Goal: Task Accomplishment & Management: Manage account settings

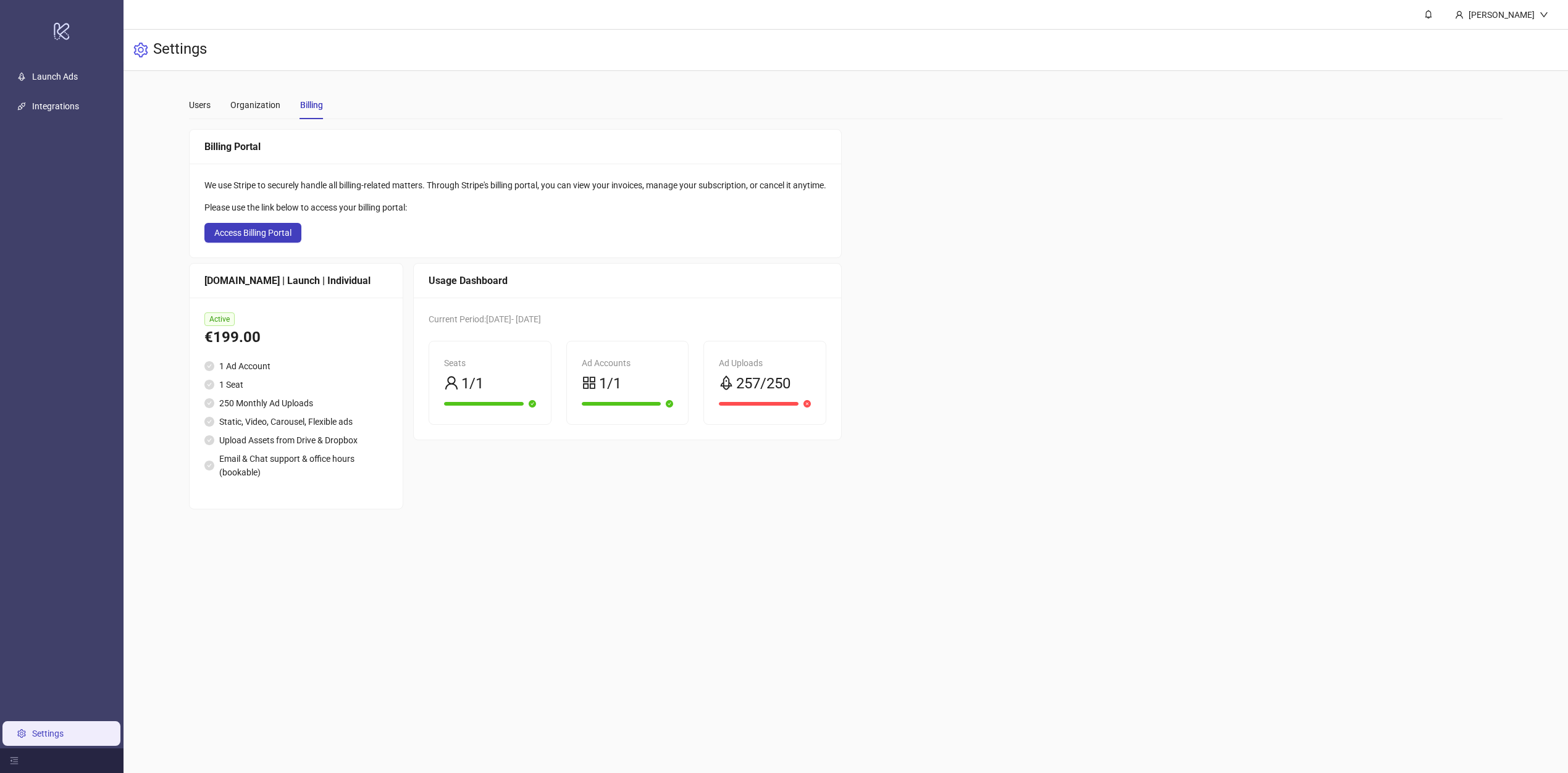
click at [41, 729] on link "Settings" at bounding box center [48, 733] width 31 height 10
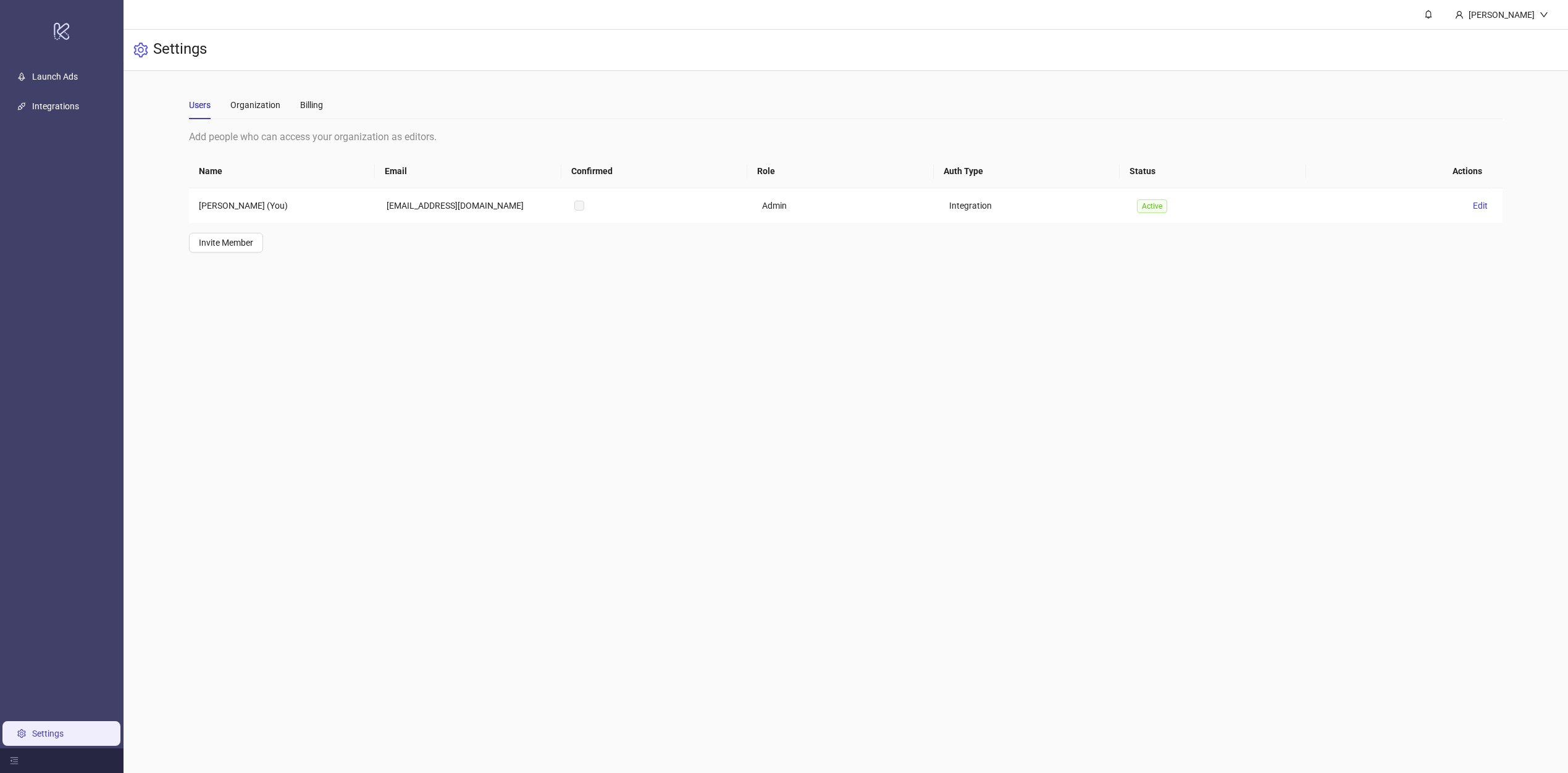
click at [312, 132] on div "Add people who can access your organization as editors." at bounding box center [845, 137] width 1313 height 15
click at [279, 114] on div "Organization" at bounding box center [255, 105] width 50 height 28
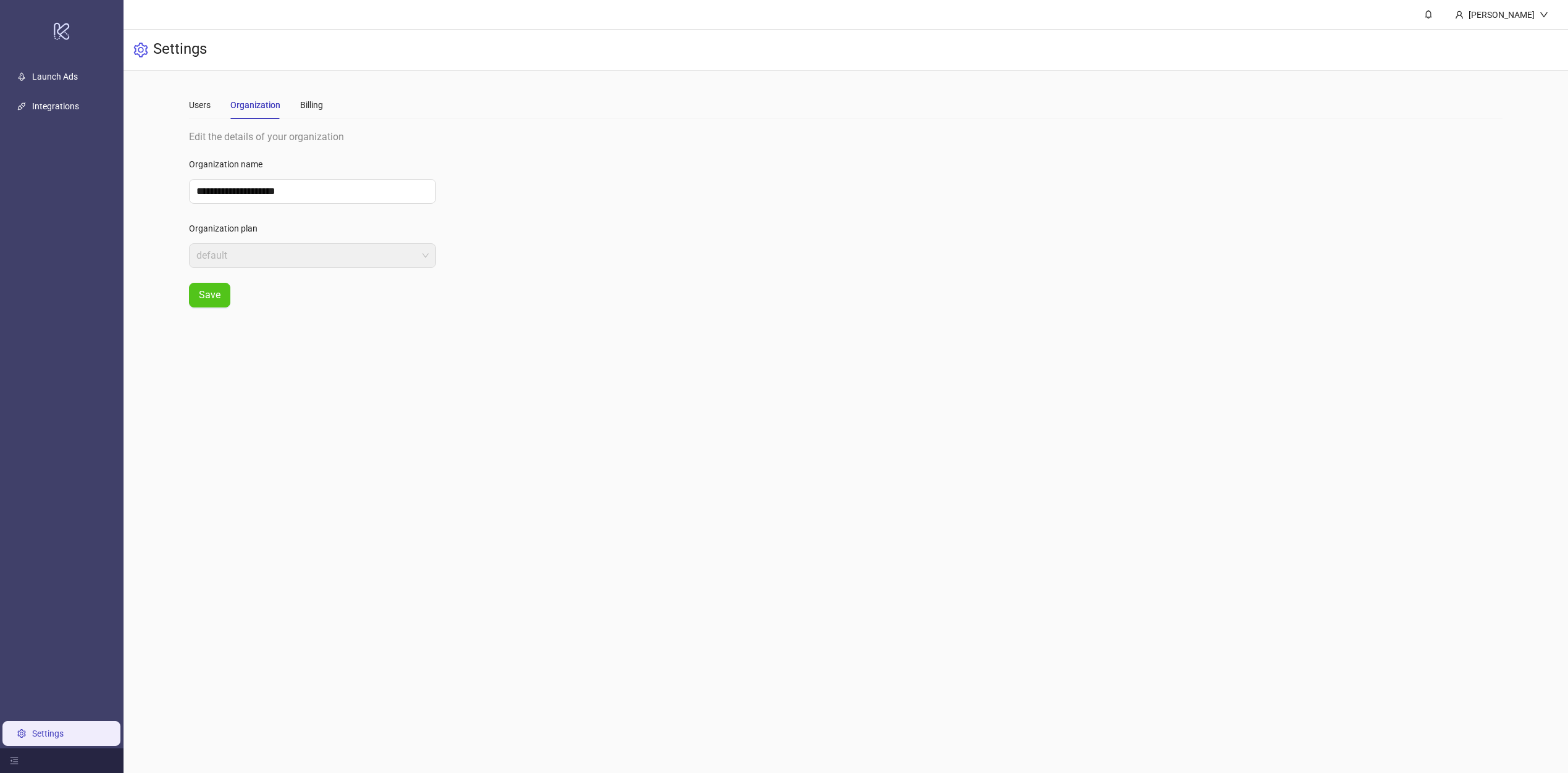
click at [272, 106] on div "Organization" at bounding box center [255, 105] width 50 height 13
click at [335, 113] on div "Users Organization Billing" at bounding box center [845, 105] width 1313 height 28
click at [317, 105] on div "Billing" at bounding box center [311, 105] width 23 height 13
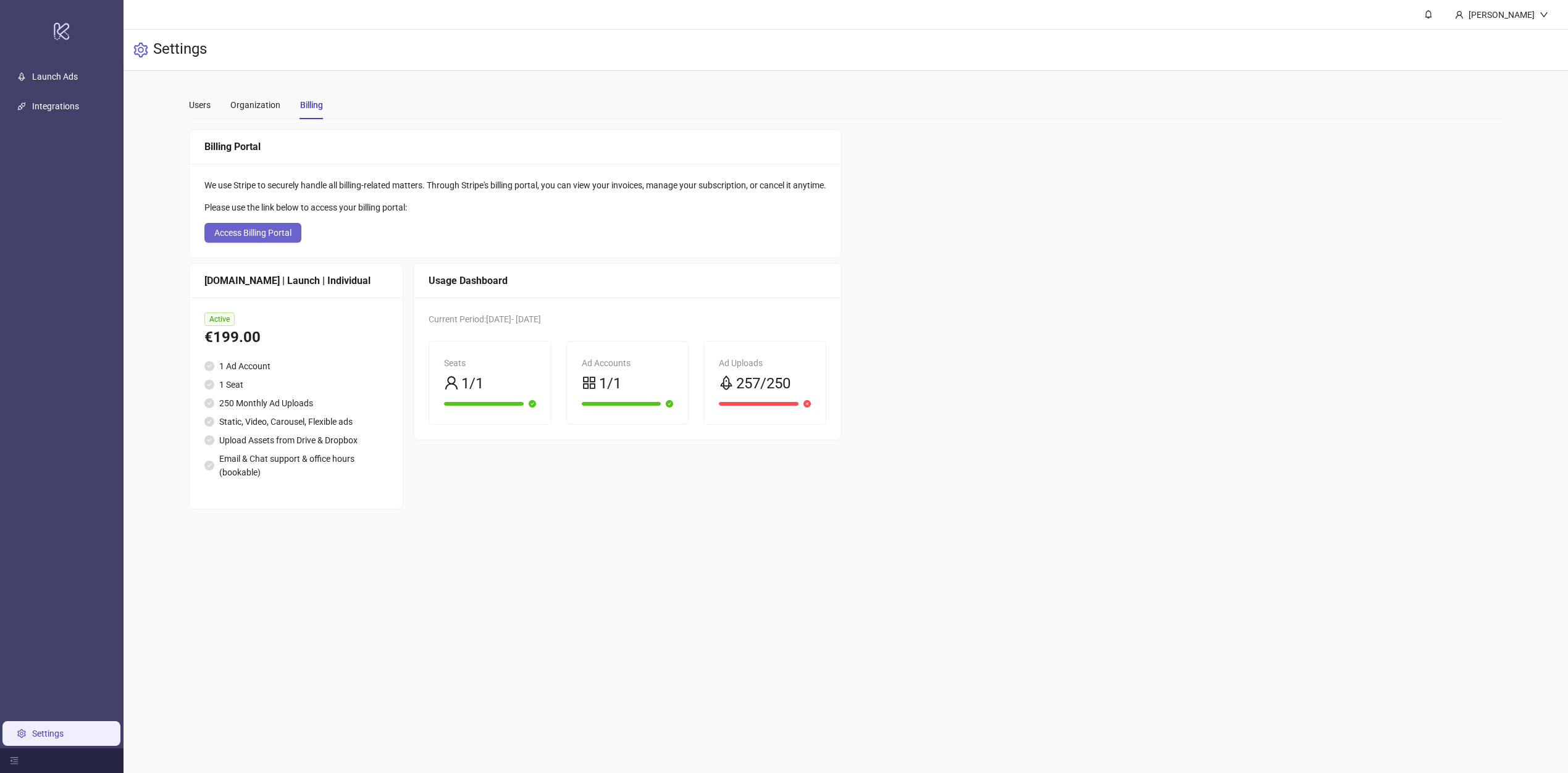
click at [249, 226] on button "Access Billing Portal" at bounding box center [253, 233] width 97 height 20
